Goal: Navigation & Orientation: Find specific page/section

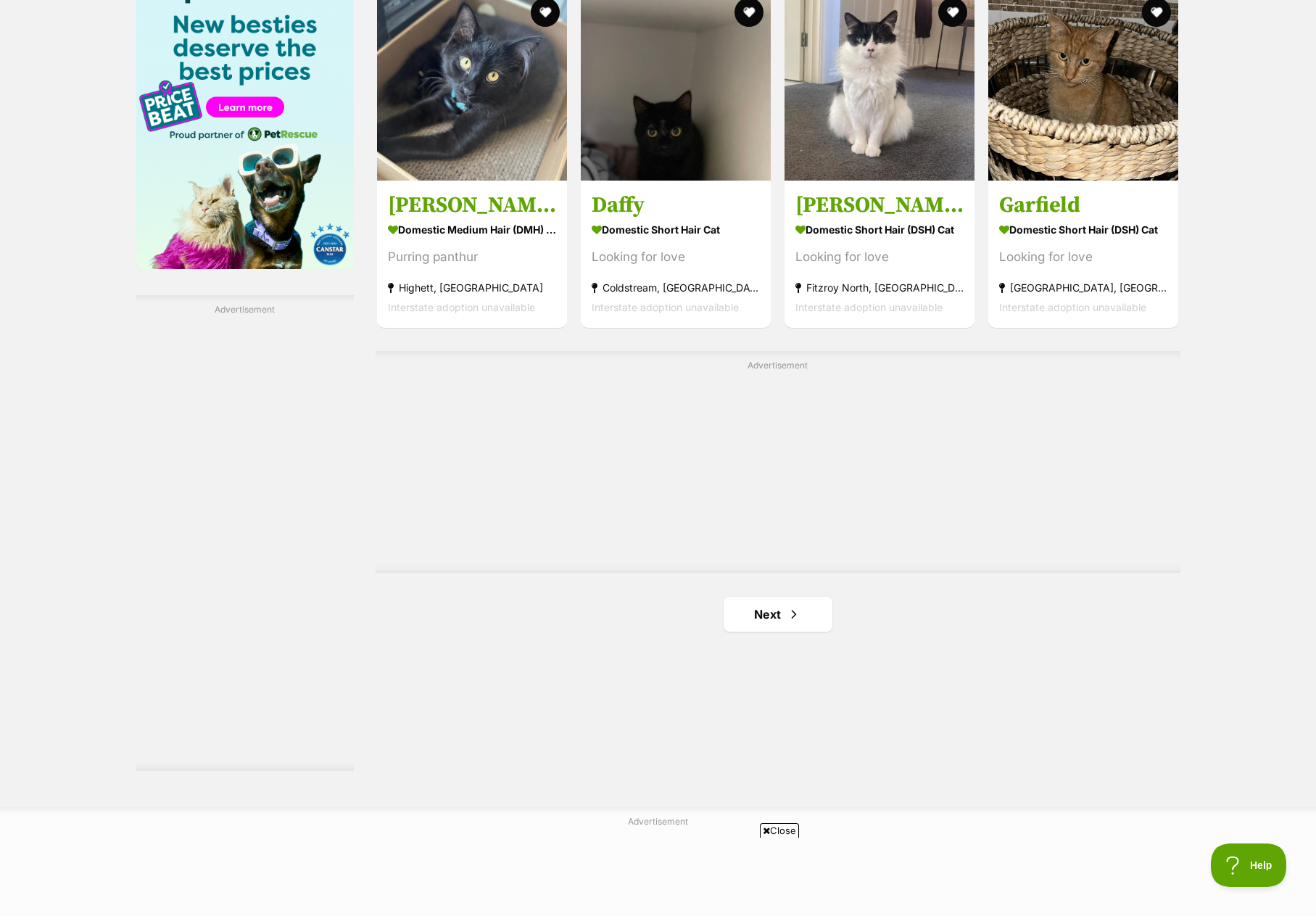
scroll to position [2465, 0]
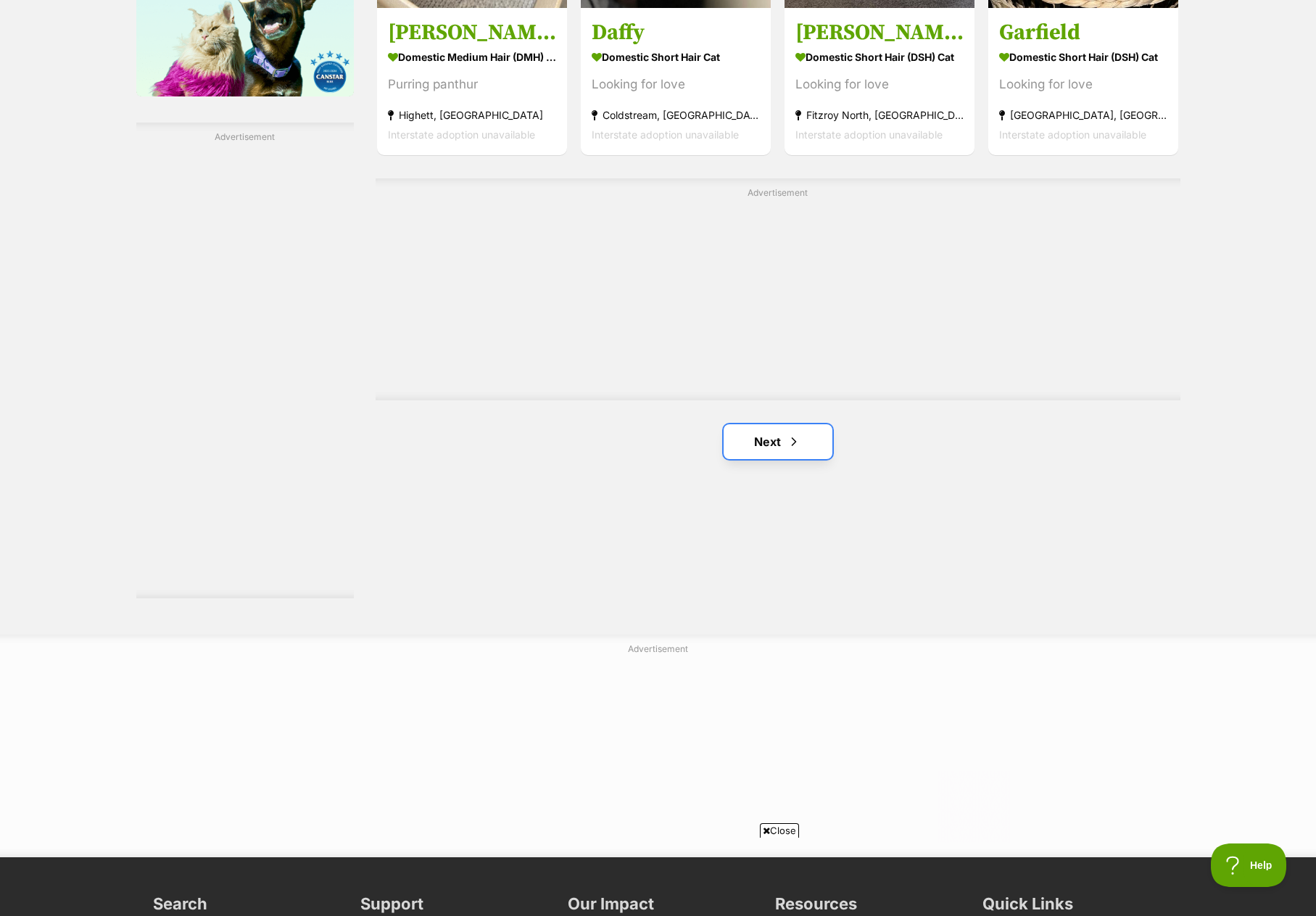
click at [742, 430] on link "Next" at bounding box center [778, 441] width 109 height 35
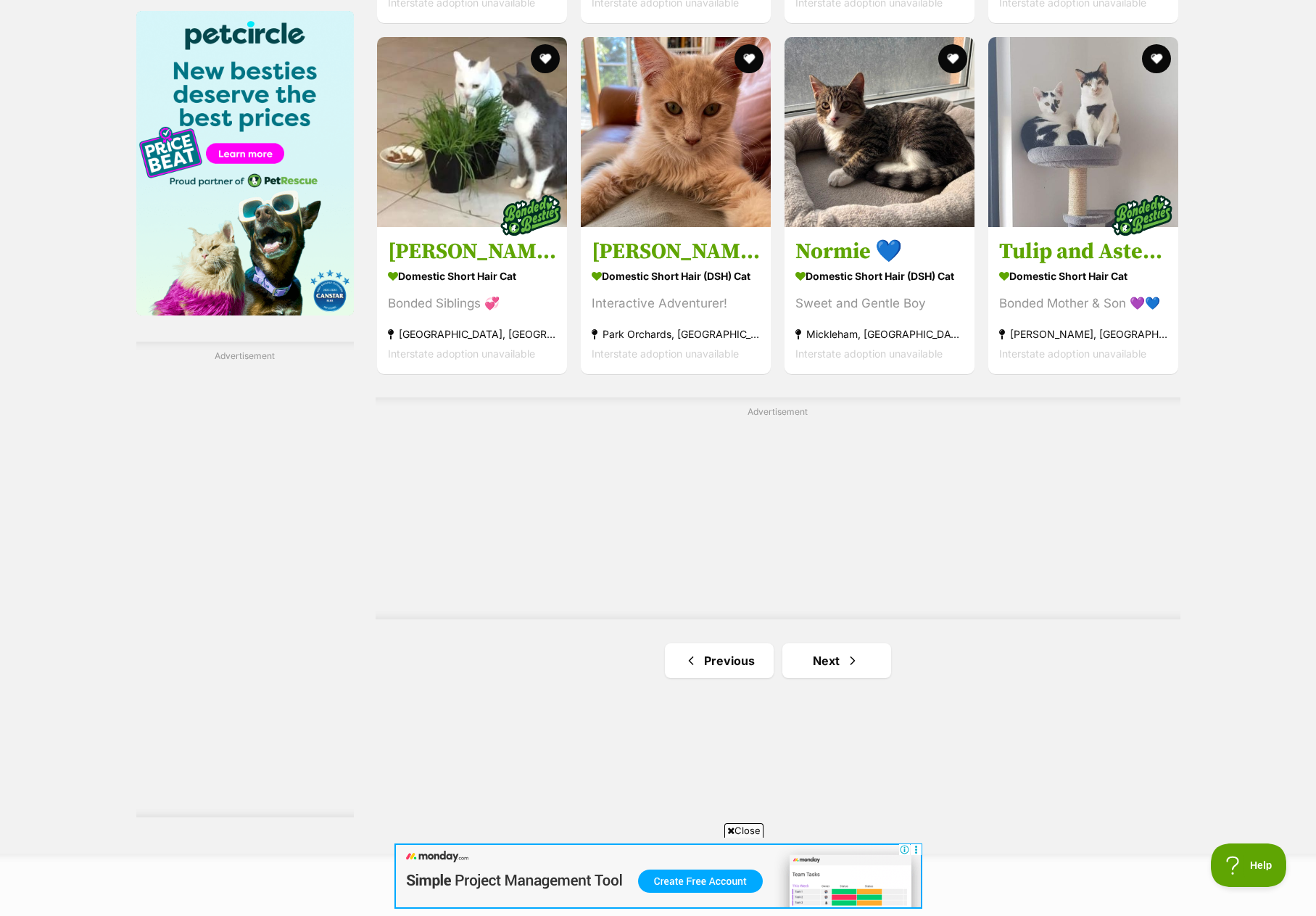
scroll to position [2392, 0]
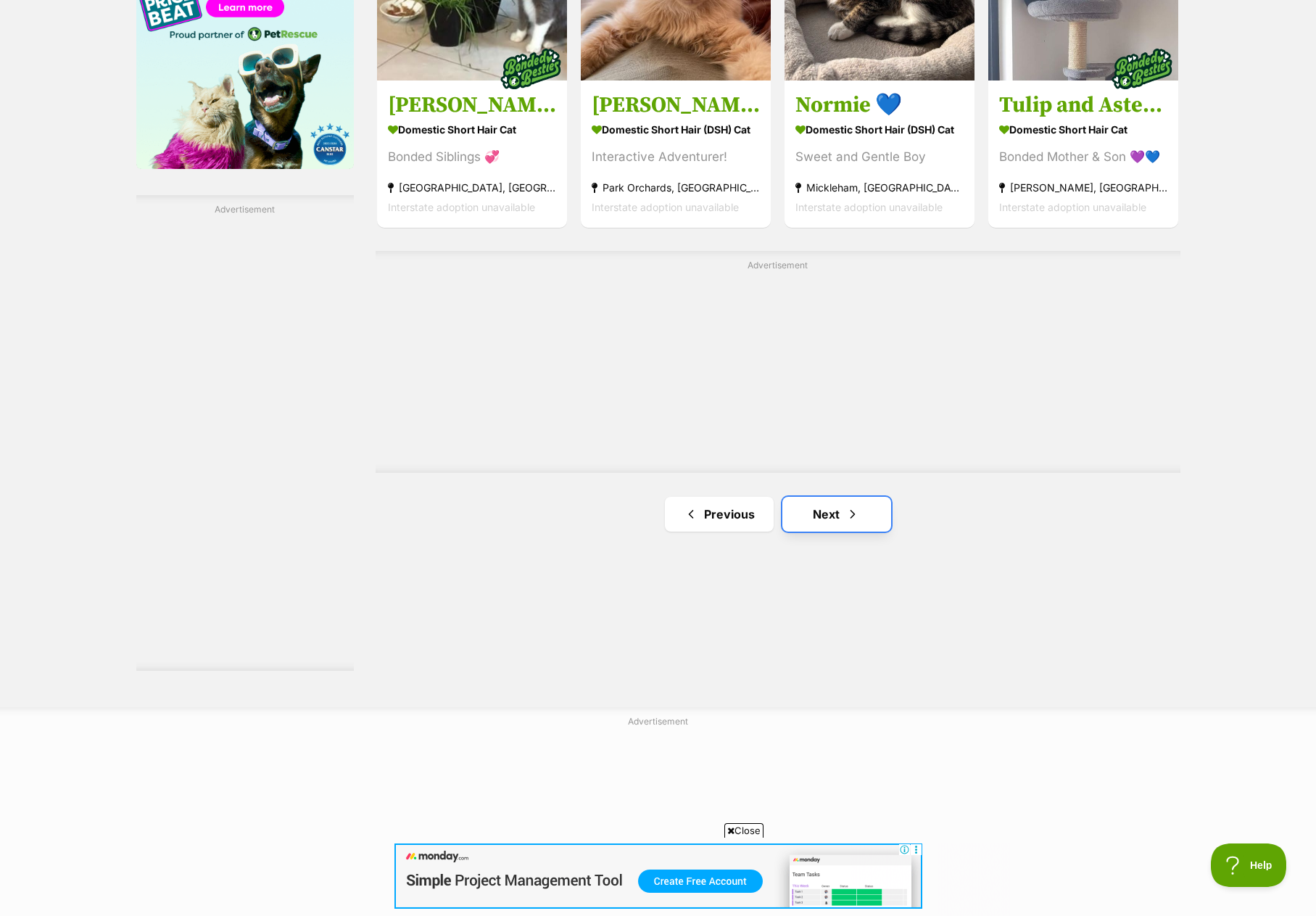
click at [841, 520] on link "Next" at bounding box center [836, 513] width 109 height 35
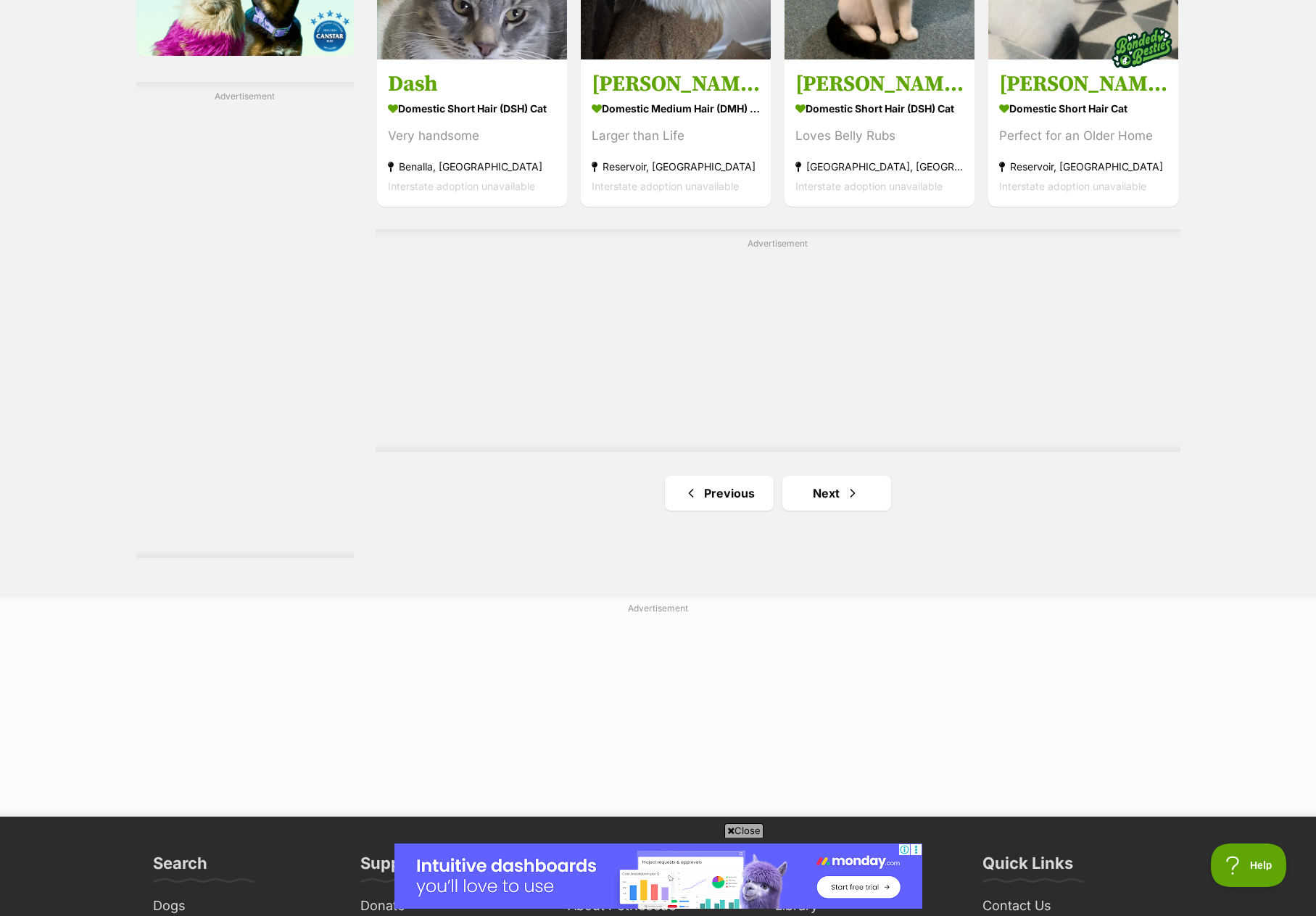
scroll to position [2538, 0]
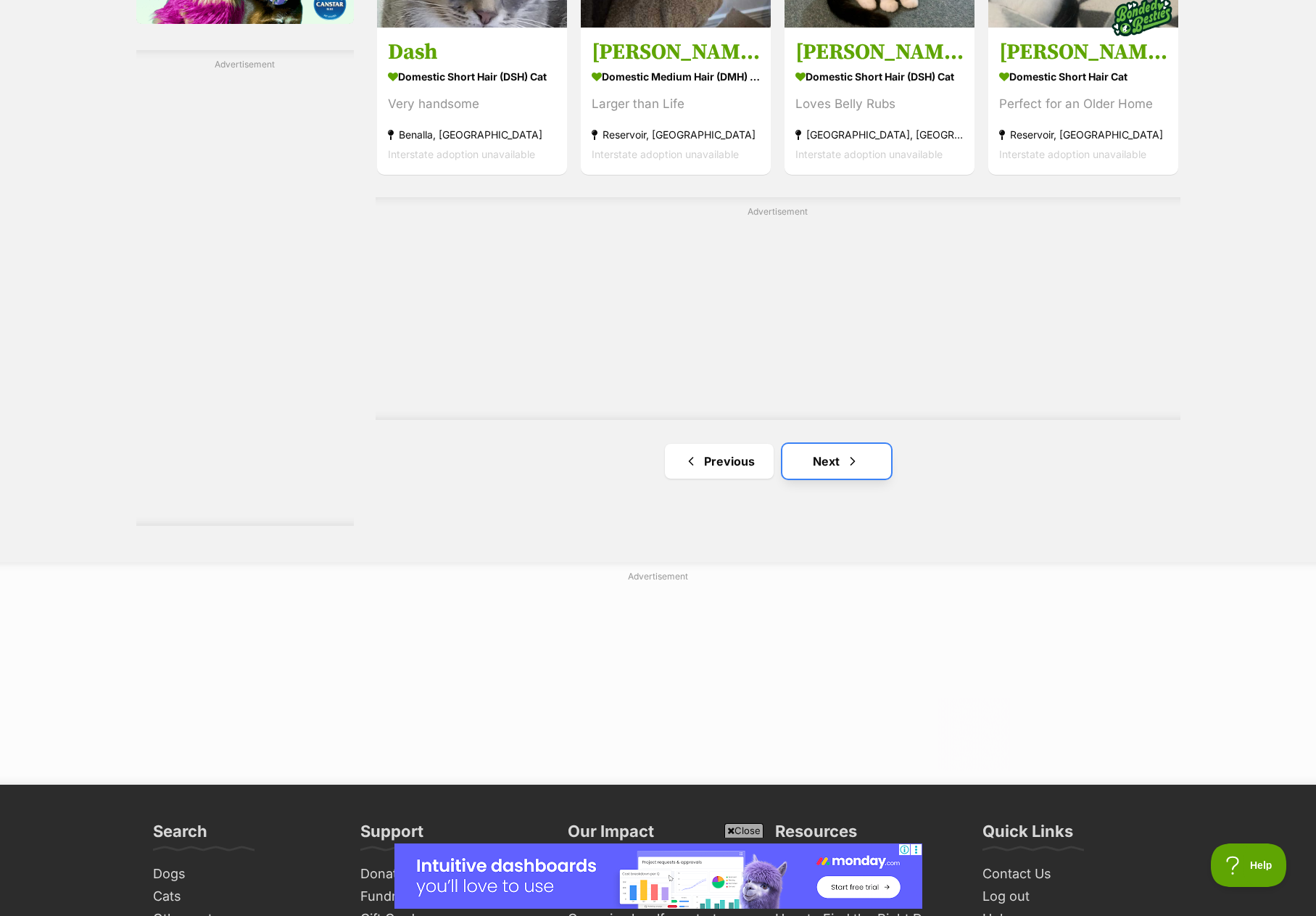
click at [803, 462] on link "Next" at bounding box center [836, 461] width 109 height 35
